Goal: Task Accomplishment & Management: Use online tool/utility

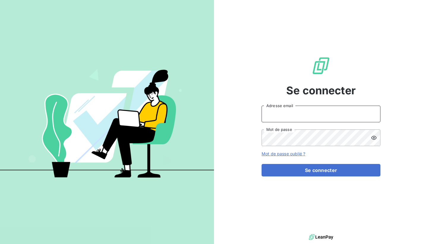
type input "[EMAIL_ADDRESS][DOMAIN_NAME]"
click at [321, 170] on button "Se connecter" at bounding box center [321, 170] width 119 height 12
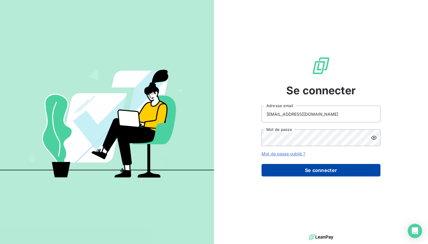
click at [323, 175] on button "Se connecter" at bounding box center [321, 170] width 119 height 12
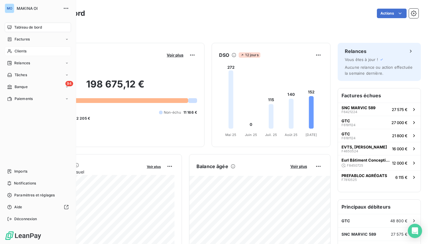
click at [14, 51] on div "Clients" at bounding box center [38, 51] width 66 height 10
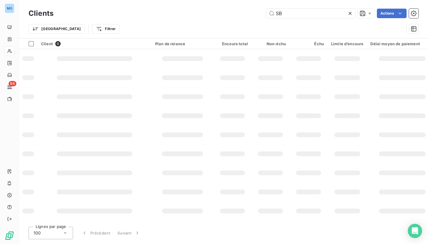
type input "S"
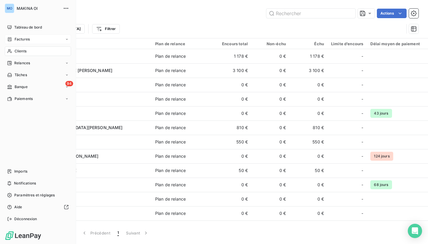
click at [13, 38] on div "Factures" at bounding box center [18, 39] width 23 height 5
click at [23, 47] on div "Factures" at bounding box center [41, 51] width 59 height 10
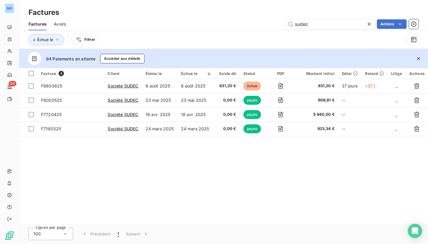
drag, startPoint x: 330, startPoint y: 25, endPoint x: 276, endPoint y: 25, distance: 53.8
click at [276, 25] on div "sudec Actions" at bounding box center [245, 24] width 345 height 10
type input "SBTPL"
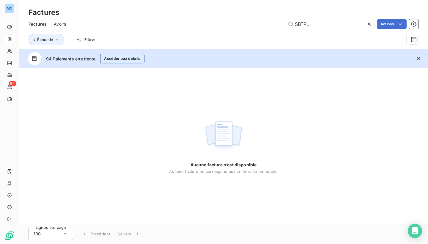
click at [125, 59] on button "Accéder aux détails" at bounding box center [122, 59] width 44 height 10
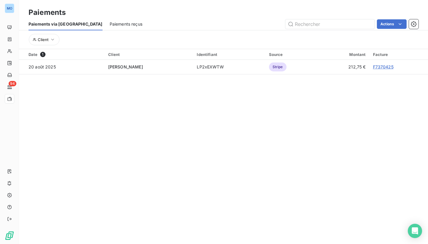
click at [110, 23] on span "Paiements reçus" at bounding box center [126, 24] width 33 height 6
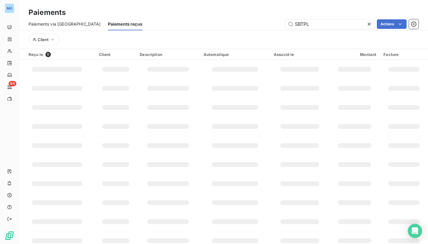
type input "SBTPL"
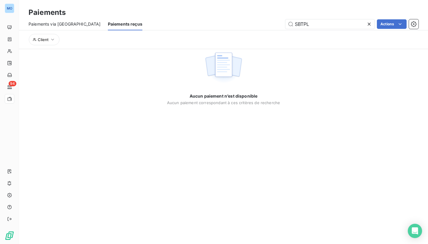
drag, startPoint x: 320, startPoint y: 23, endPoint x: 249, endPoint y: 23, distance: 70.7
click at [249, 23] on div "SBTPL Actions" at bounding box center [284, 24] width 269 height 10
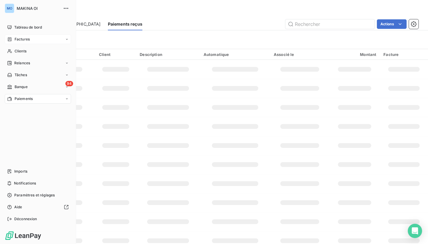
click at [51, 39] on div "Factures" at bounding box center [38, 39] width 66 height 10
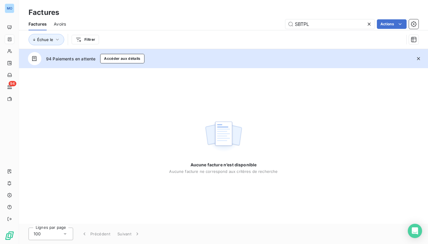
drag, startPoint x: 338, startPoint y: 26, endPoint x: 268, endPoint y: 27, distance: 70.2
click at [268, 26] on div "SBTPL Actions" at bounding box center [245, 24] width 345 height 10
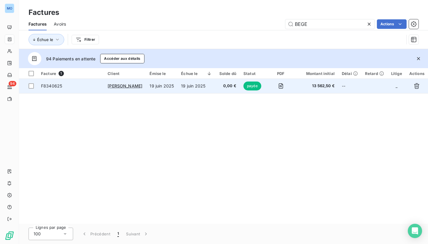
type input "BEGE"
click at [202, 84] on td "19 juin 2025" at bounding box center [196, 86] width 38 height 14
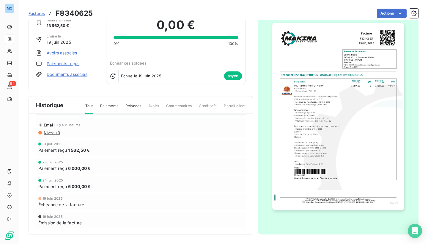
scroll to position [25, 0]
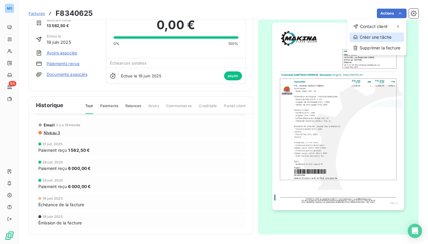
click at [385, 37] on div "Créer une tâche" at bounding box center [377, 37] width 54 height 10
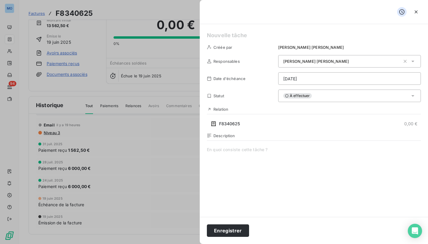
click at [315, 63] on div "[PERSON_NAME]" at bounding box center [341, 61] width 117 height 6
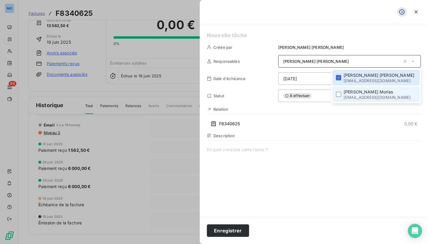
click at [350, 94] on span "[PERSON_NAME]" at bounding box center [377, 92] width 67 height 6
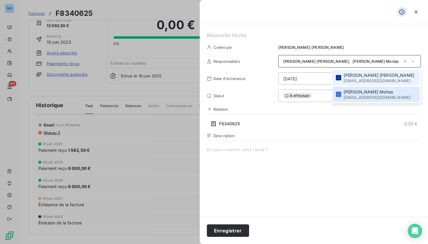
click at [340, 78] on icon at bounding box center [339, 78] width 4 height 4
click at [254, 33] on h5 at bounding box center [314, 35] width 214 height 8
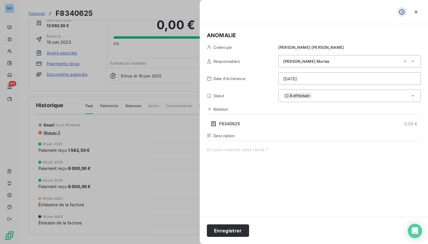
click at [233, 145] on div "Description" at bounding box center [314, 197] width 214 height 128
click at [254, 36] on h5 "ANOMALIE" at bounding box center [314, 35] width 214 height 8
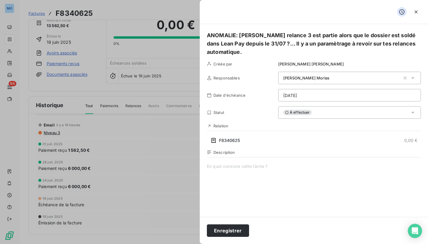
click at [287, 52] on h5 "ANOMALIE: [PERSON_NAME] relance 3 est partie alors que le dossier est soldé dan…" at bounding box center [314, 43] width 214 height 25
click at [236, 232] on button "Enregistrer" at bounding box center [228, 230] width 42 height 12
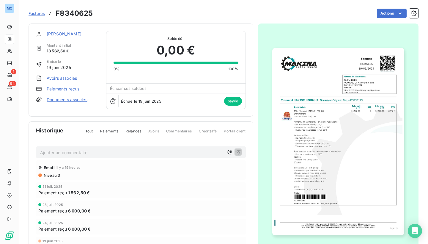
scroll to position [0, 0]
click at [325, 5] on div "Factures F8340625 Actions" at bounding box center [224, 10] width 390 height 20
